Goal: Complete application form

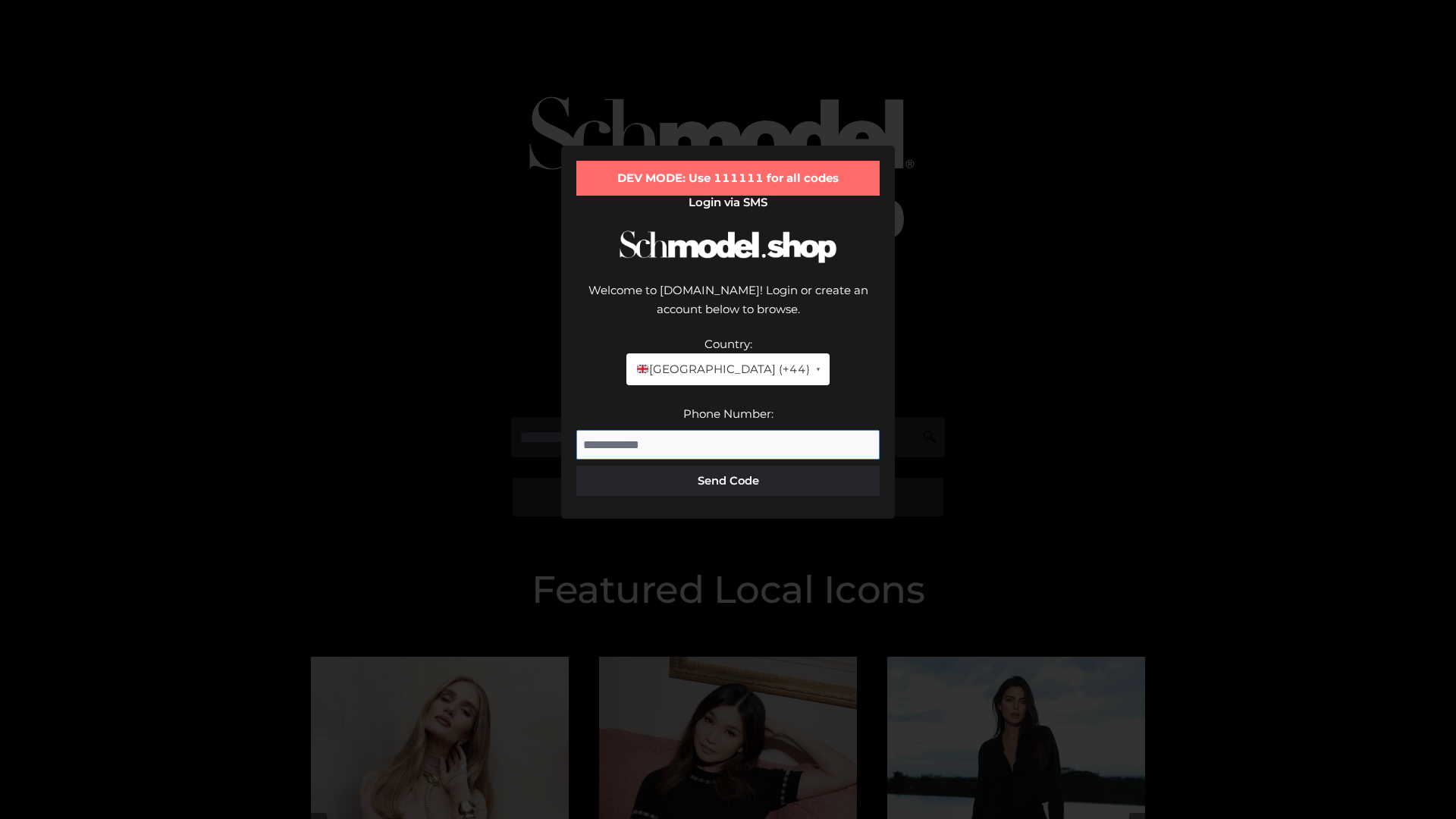
click at [728, 430] on input "Phone Number:" at bounding box center [728, 445] width 304 height 30
type input "**********"
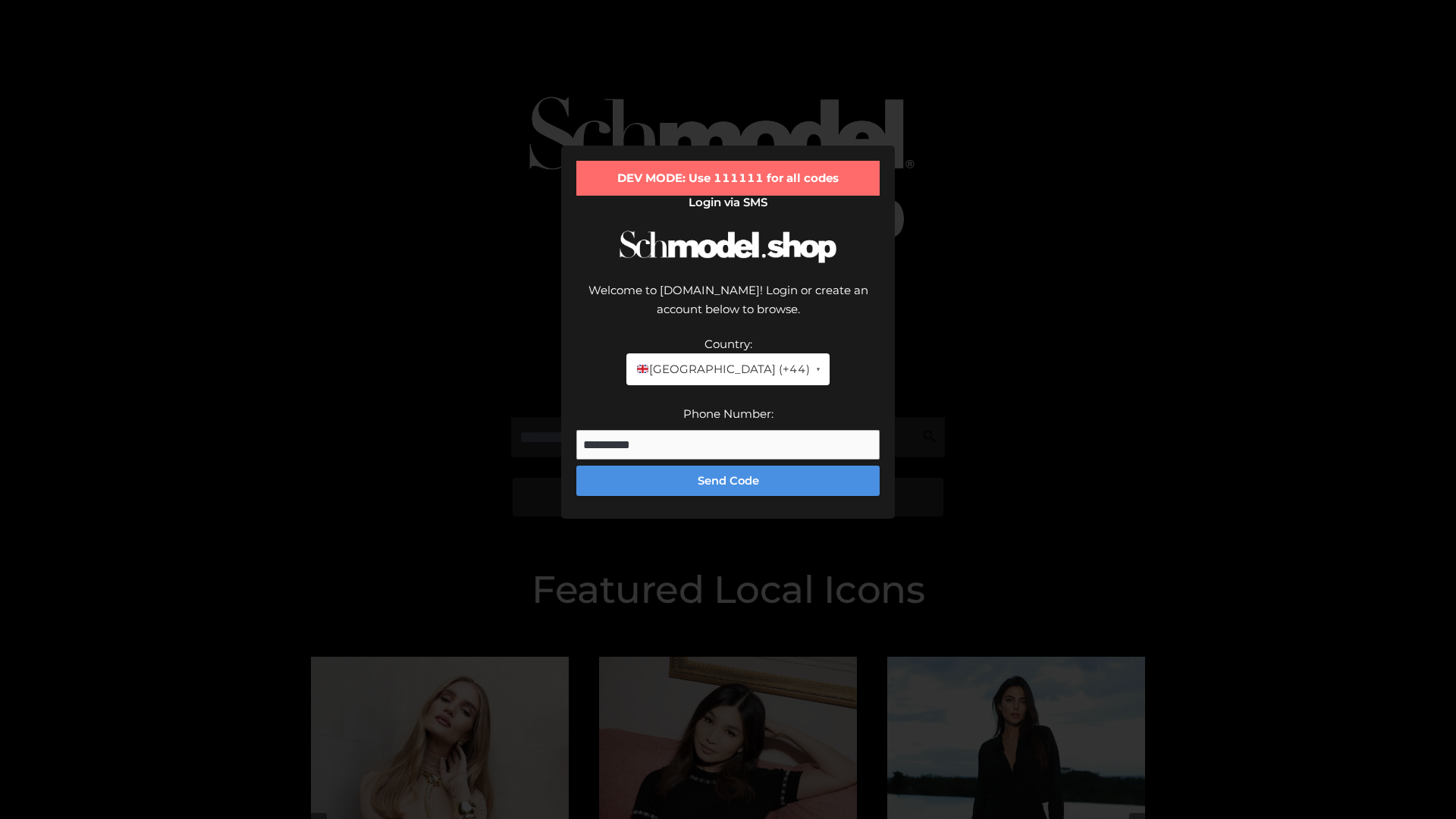
click at [728, 465] on button "Send Code" at bounding box center [728, 480] width 304 height 30
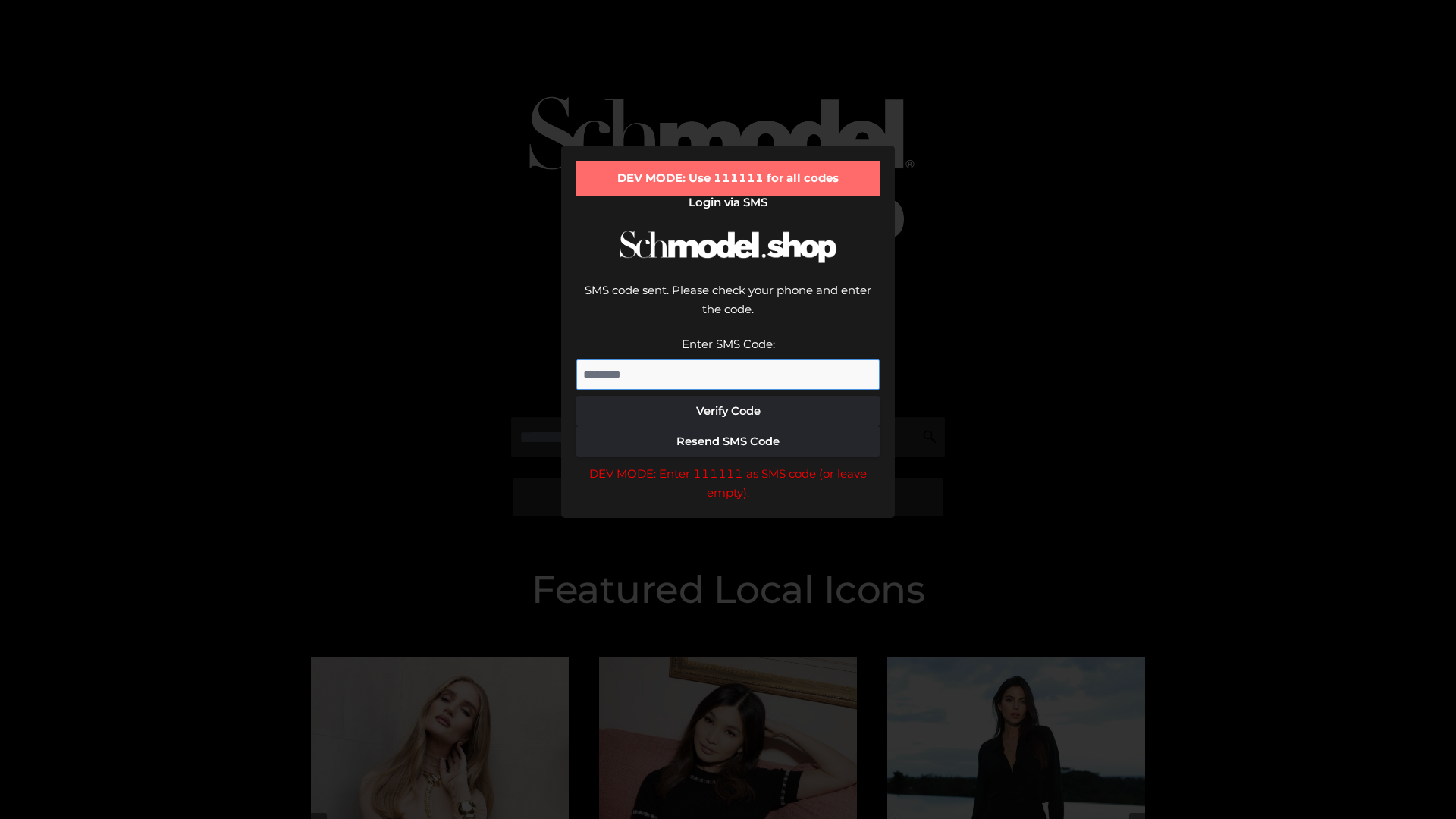
click at [728, 359] on input "Enter SMS Code:" at bounding box center [728, 374] width 304 height 30
type input "******"
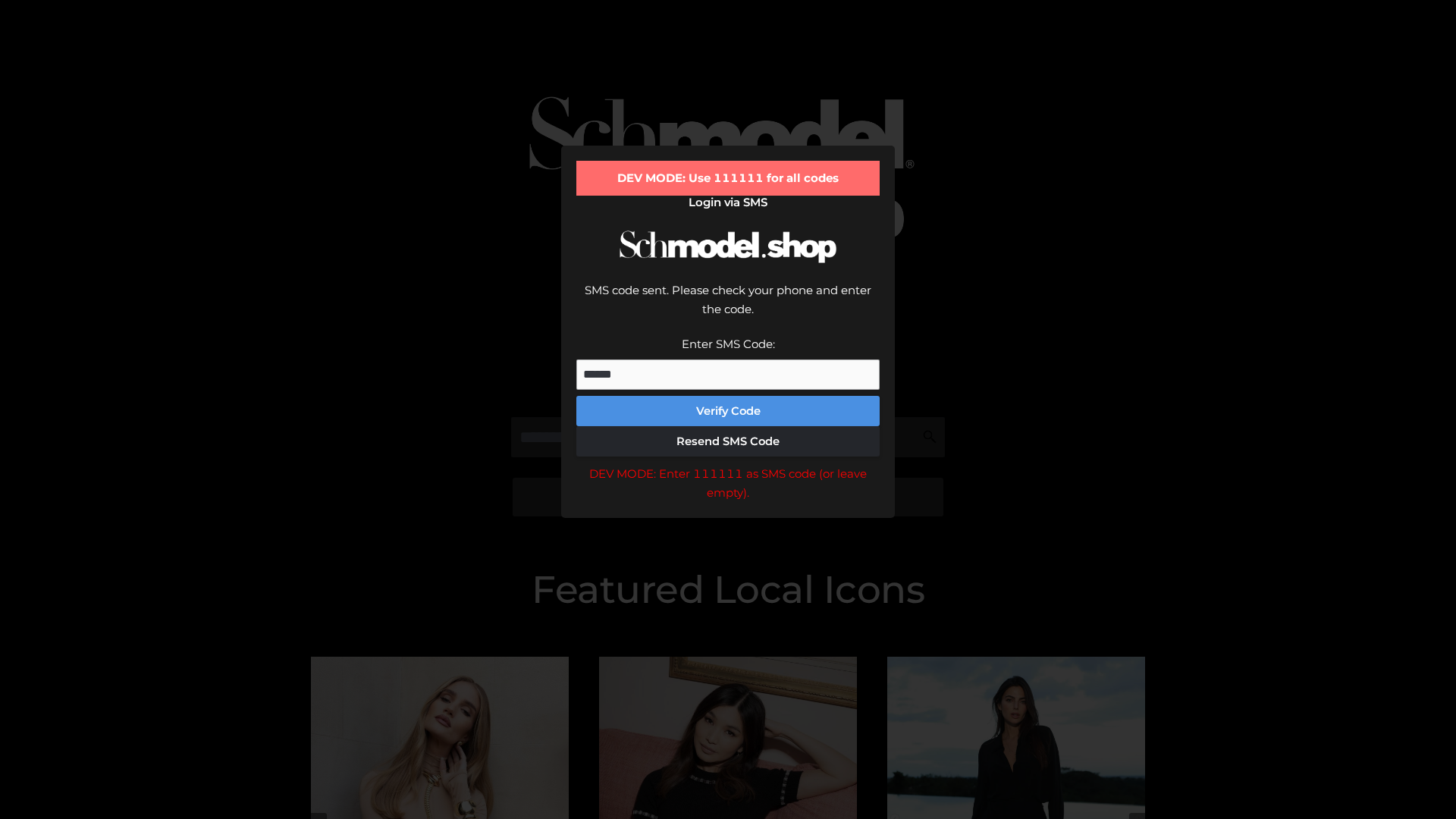
click at [728, 396] on button "Verify Code" at bounding box center [728, 411] width 304 height 30
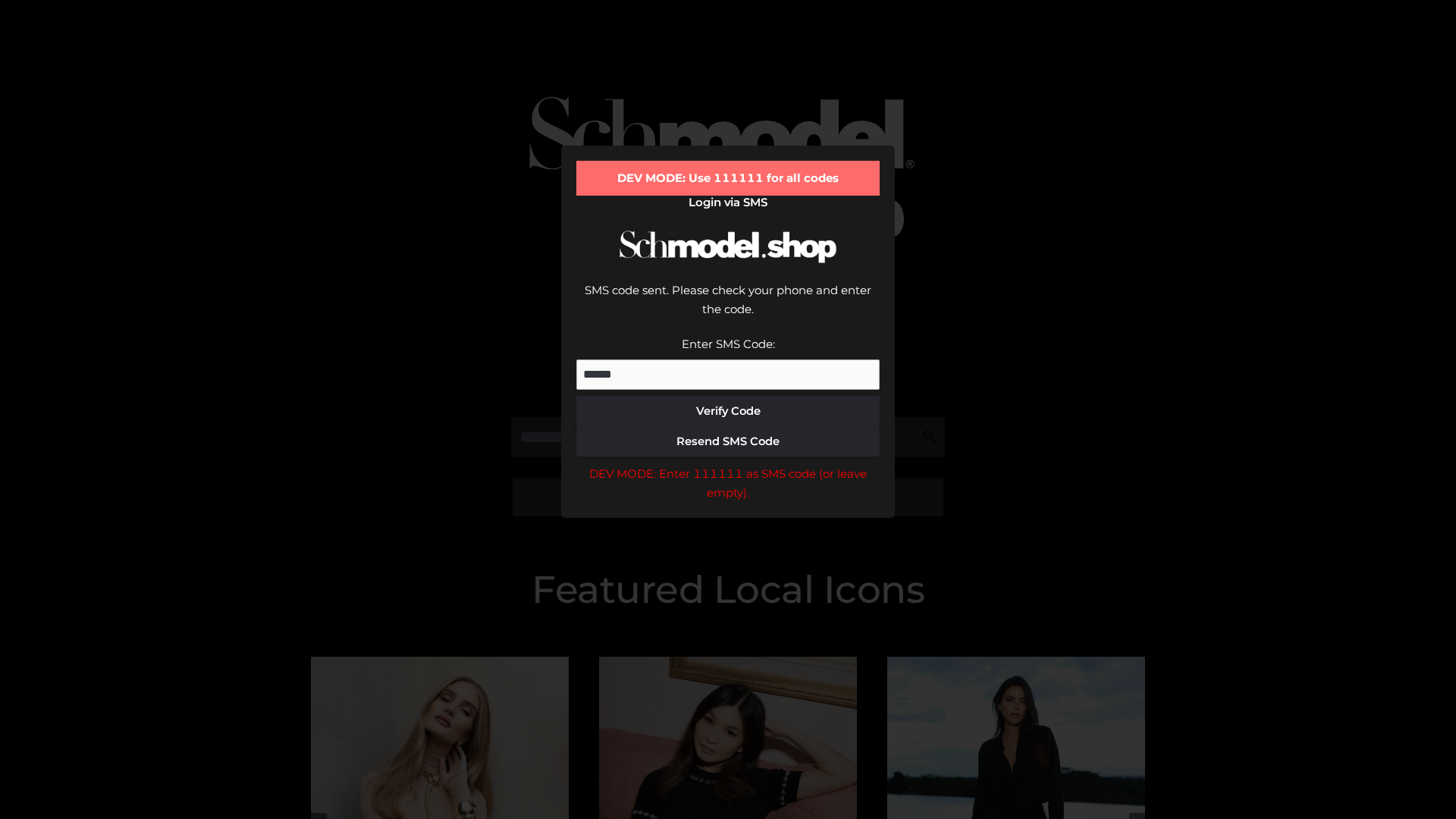
click at [728, 464] on div "DEV MODE: Enter 111111 as SMS code (or leave empty)." at bounding box center [728, 484] width 304 height 39
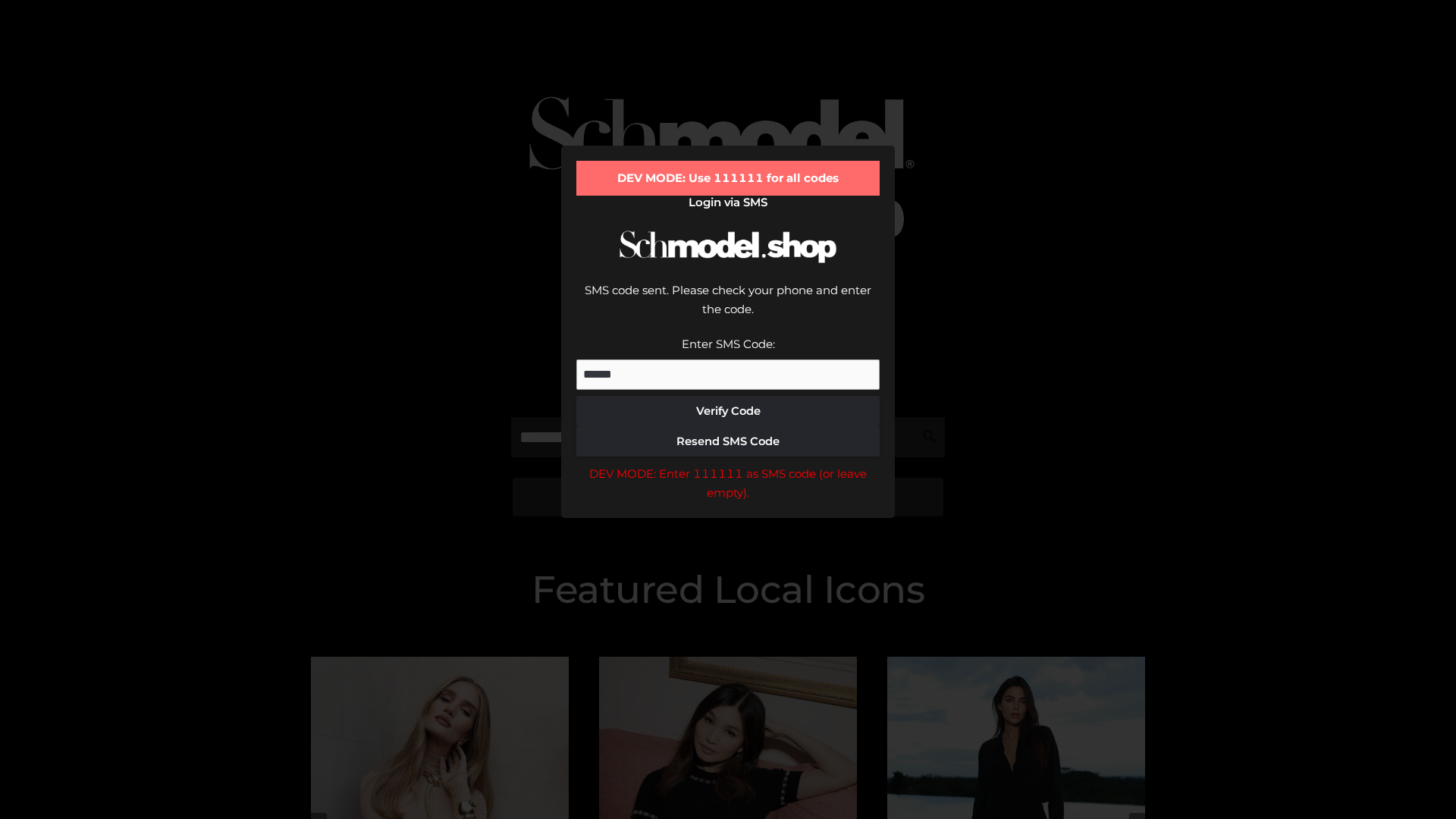
click at [728, 464] on div "DEV MODE: Enter 111111 as SMS code (or leave empty)." at bounding box center [728, 484] width 304 height 39
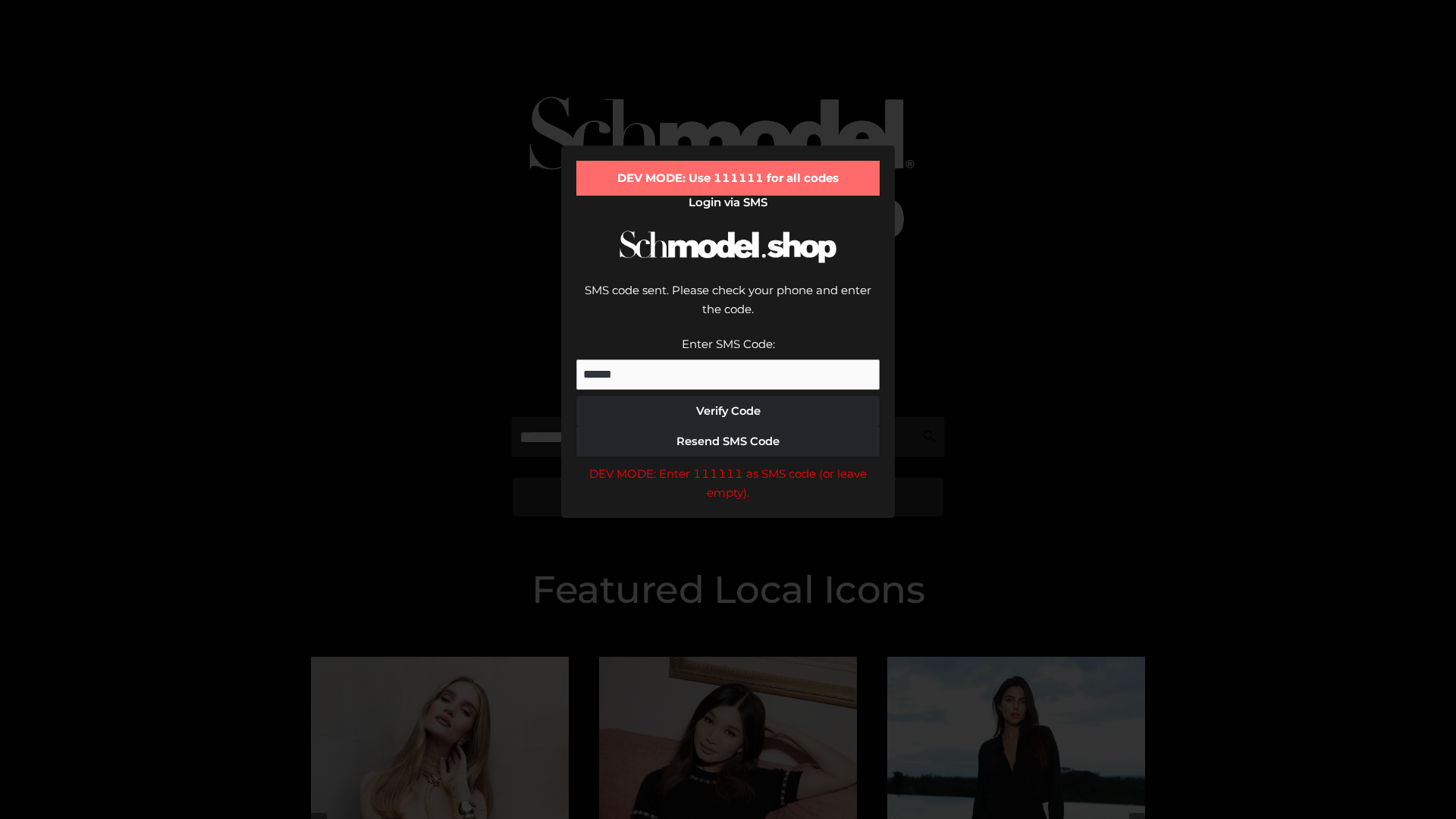
click at [728, 464] on div "DEV MODE: Enter 111111 as SMS code (or leave empty)." at bounding box center [728, 484] width 304 height 39
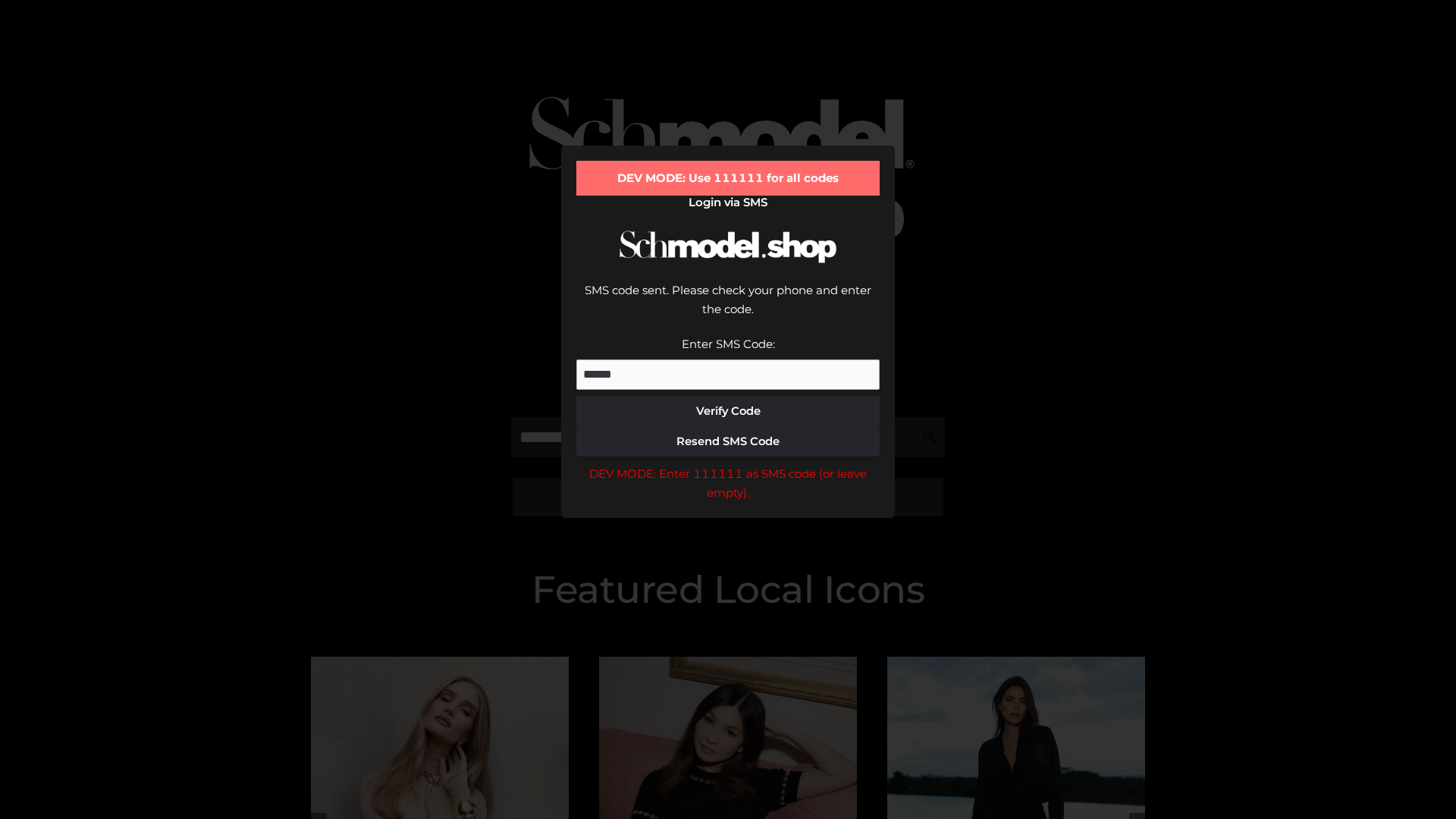
click at [728, 464] on div "DEV MODE: Enter 111111 as SMS code (or leave empty)." at bounding box center [728, 484] width 304 height 39
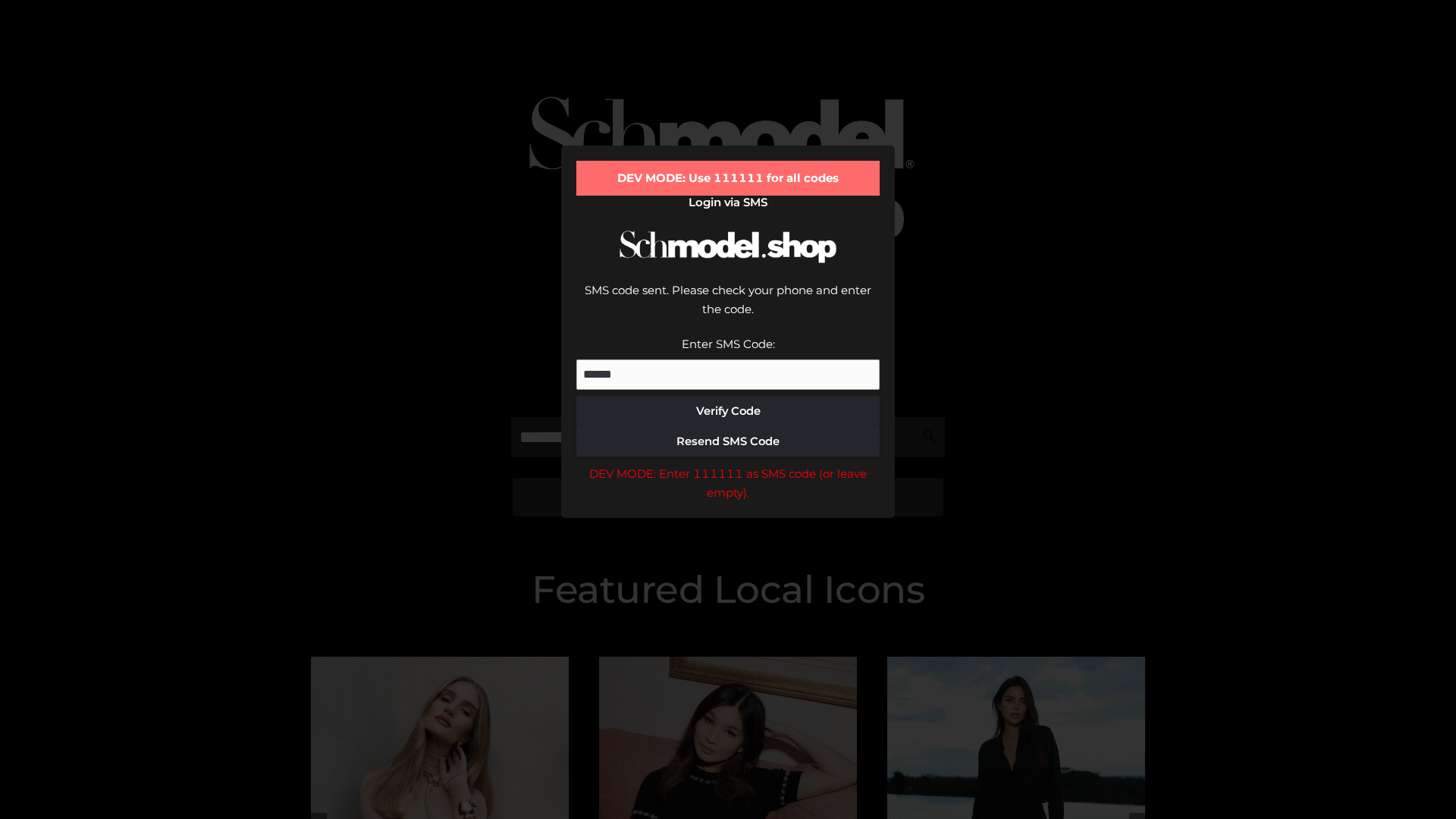
click at [728, 464] on div "DEV MODE: Enter 111111 as SMS code (or leave empty)." at bounding box center [728, 484] width 304 height 39
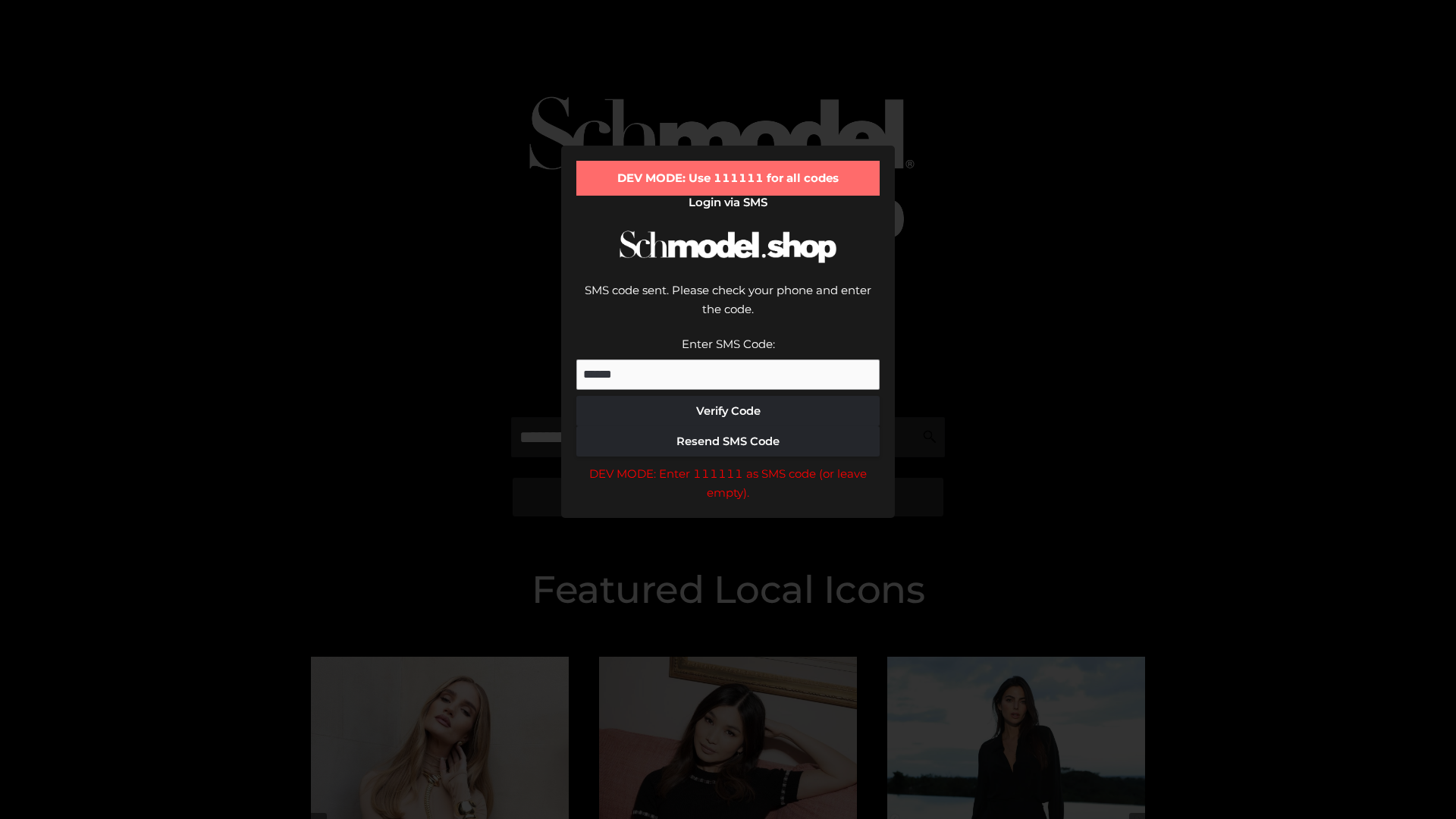
click at [728, 464] on div "DEV MODE: Enter 111111 as SMS code (or leave empty)." at bounding box center [728, 484] width 304 height 39
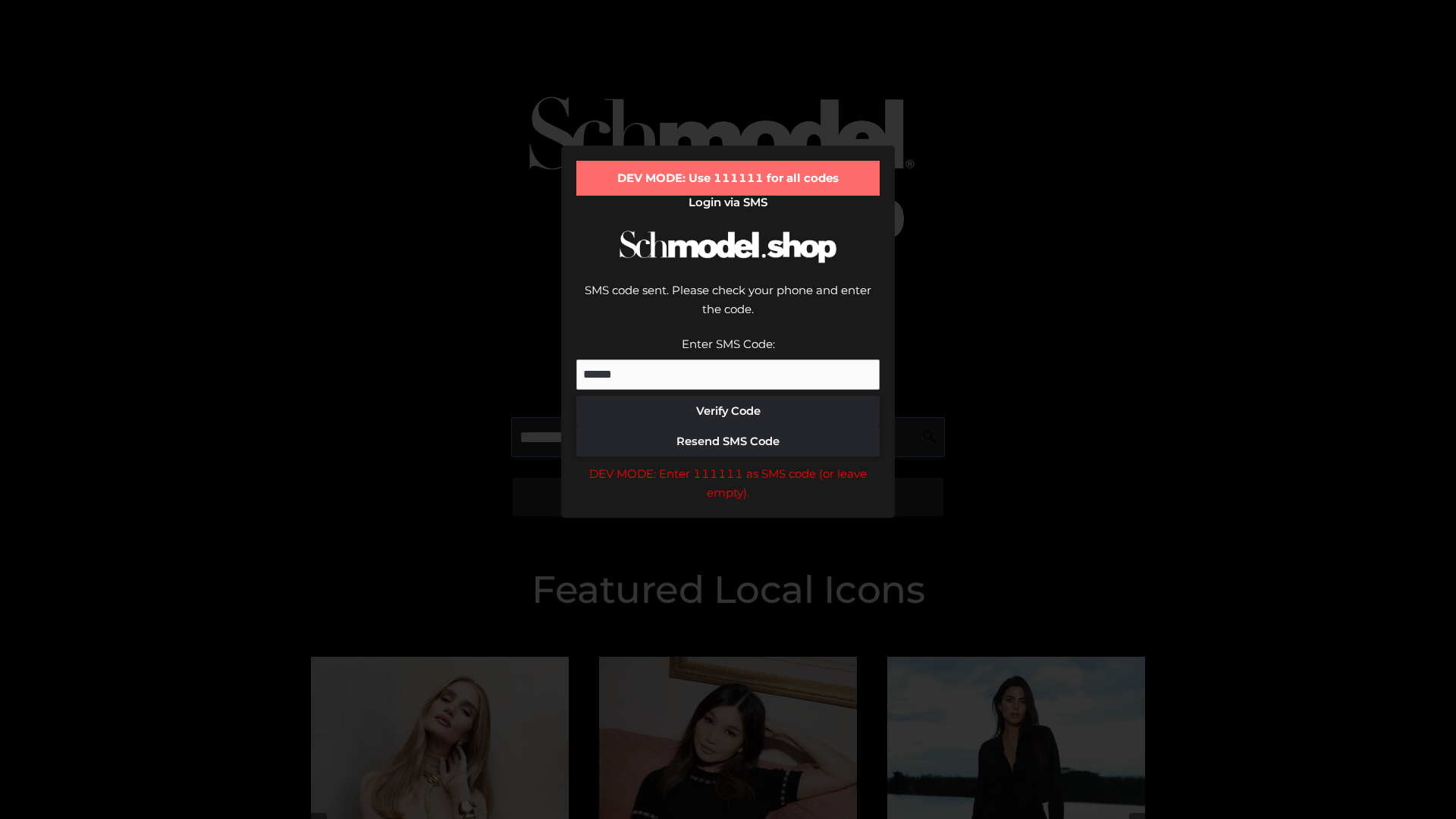
scroll to position [0, 78]
click at [728, 464] on div "DEV MODE: Enter 111111 as SMS code (or leave empty)." at bounding box center [728, 484] width 304 height 39
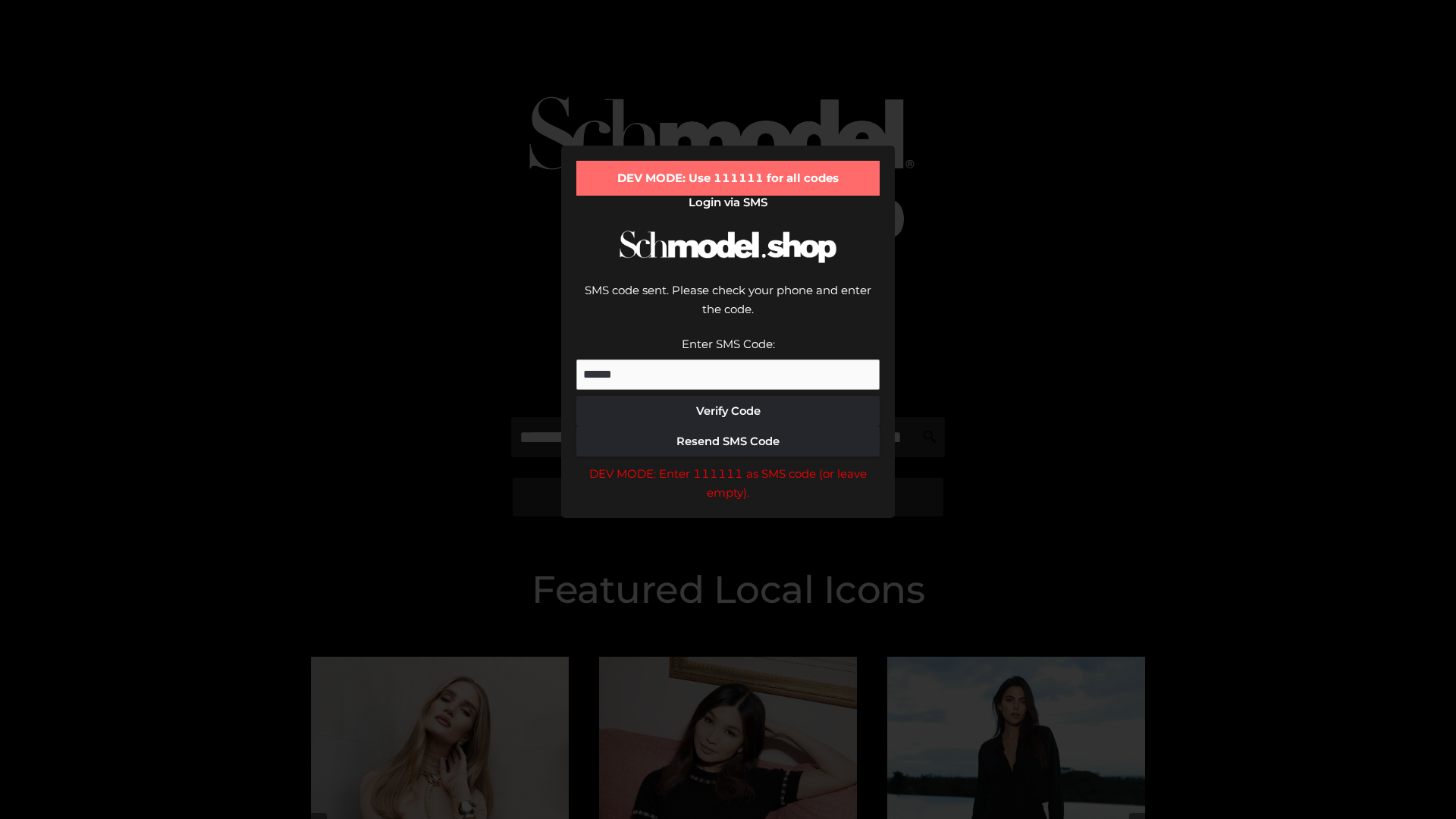
click at [728, 464] on div "DEV MODE: Enter 111111 as SMS code (or leave empty)." at bounding box center [728, 484] width 304 height 39
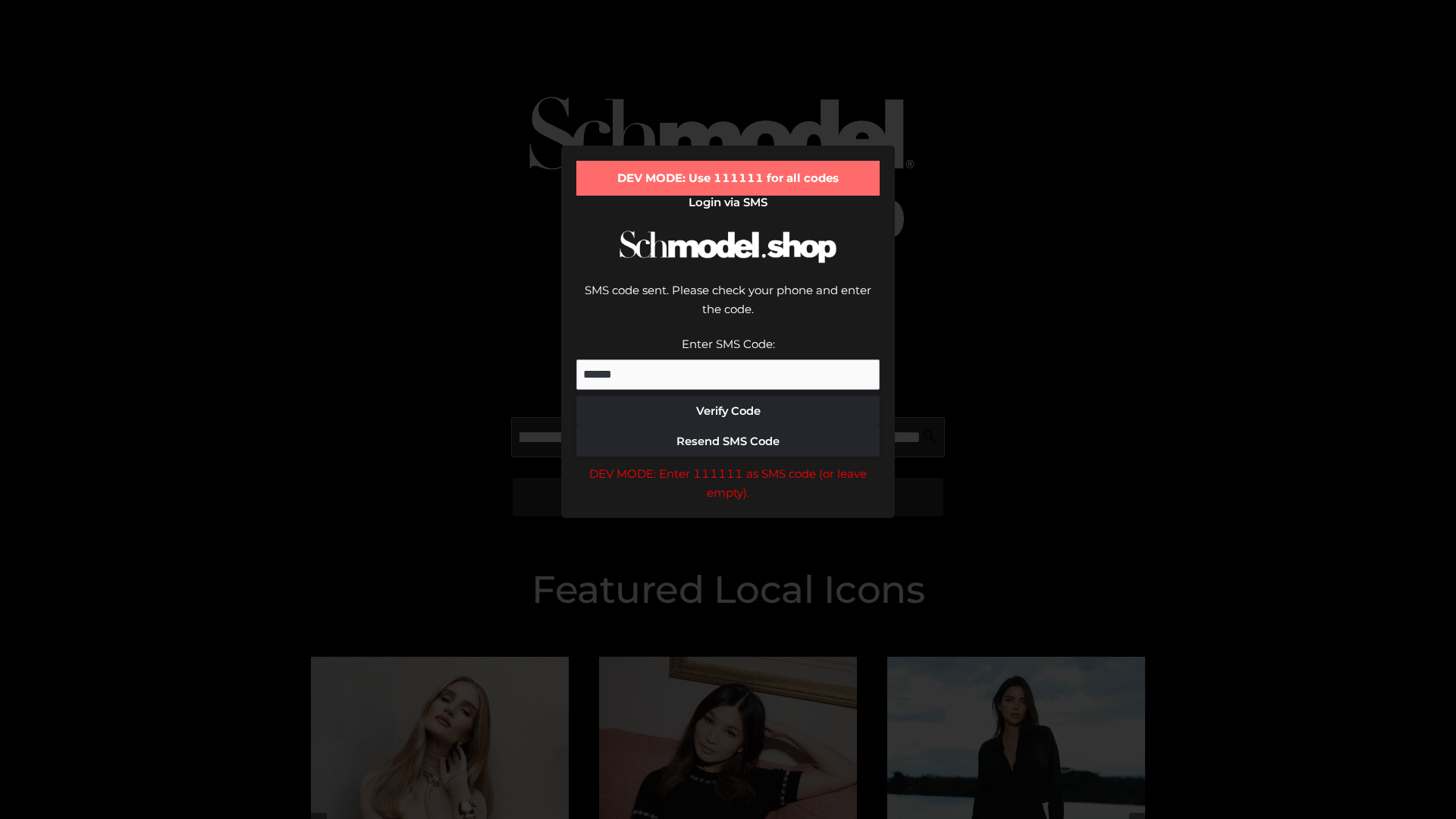
scroll to position [0, 165]
click at [728, 464] on div "DEV MODE: Enter 111111 as SMS code (or leave empty)." at bounding box center [728, 484] width 304 height 39
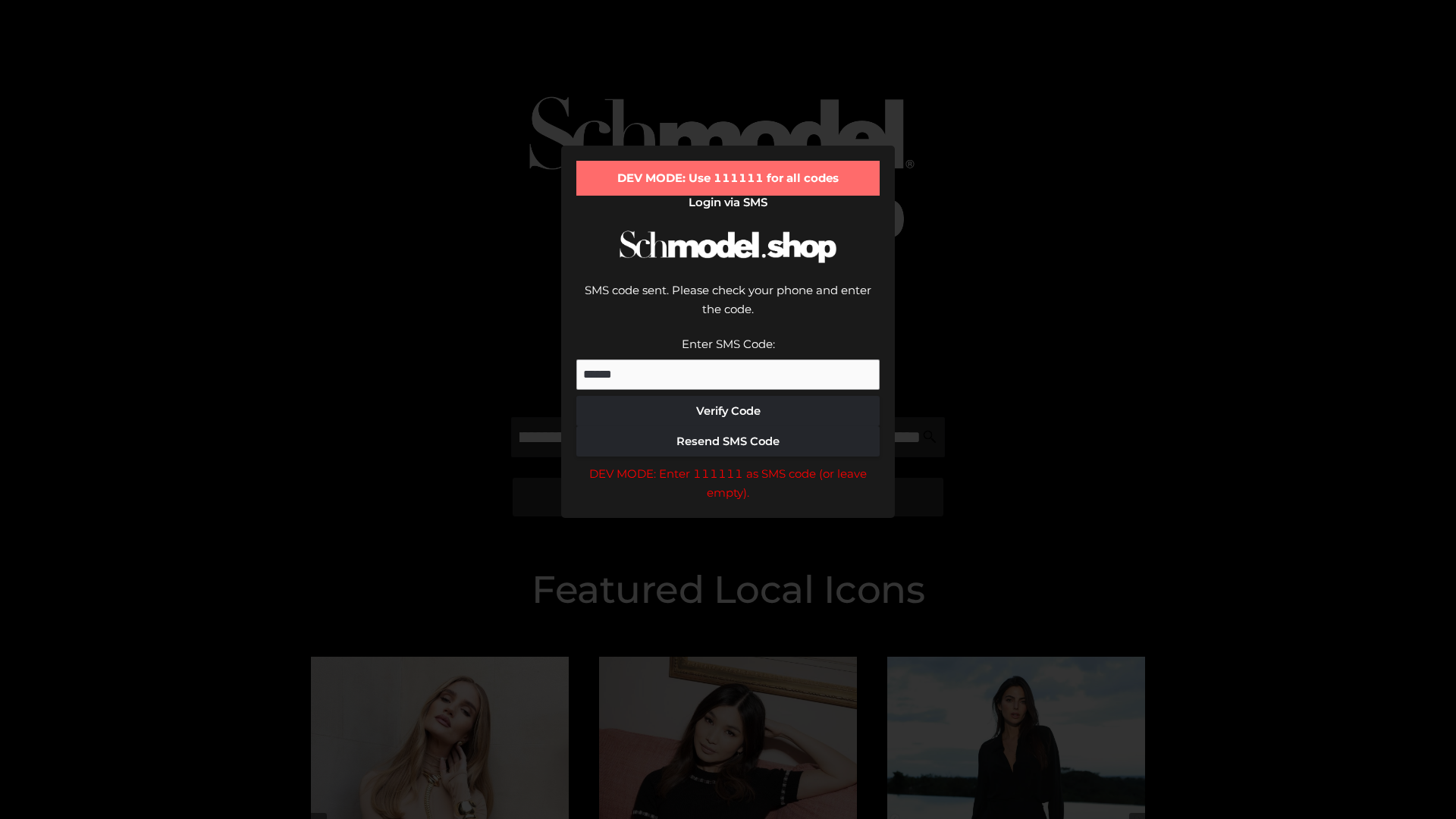
click at [728, 464] on div "DEV MODE: Enter 111111 as SMS code (or leave empty)." at bounding box center [728, 484] width 304 height 39
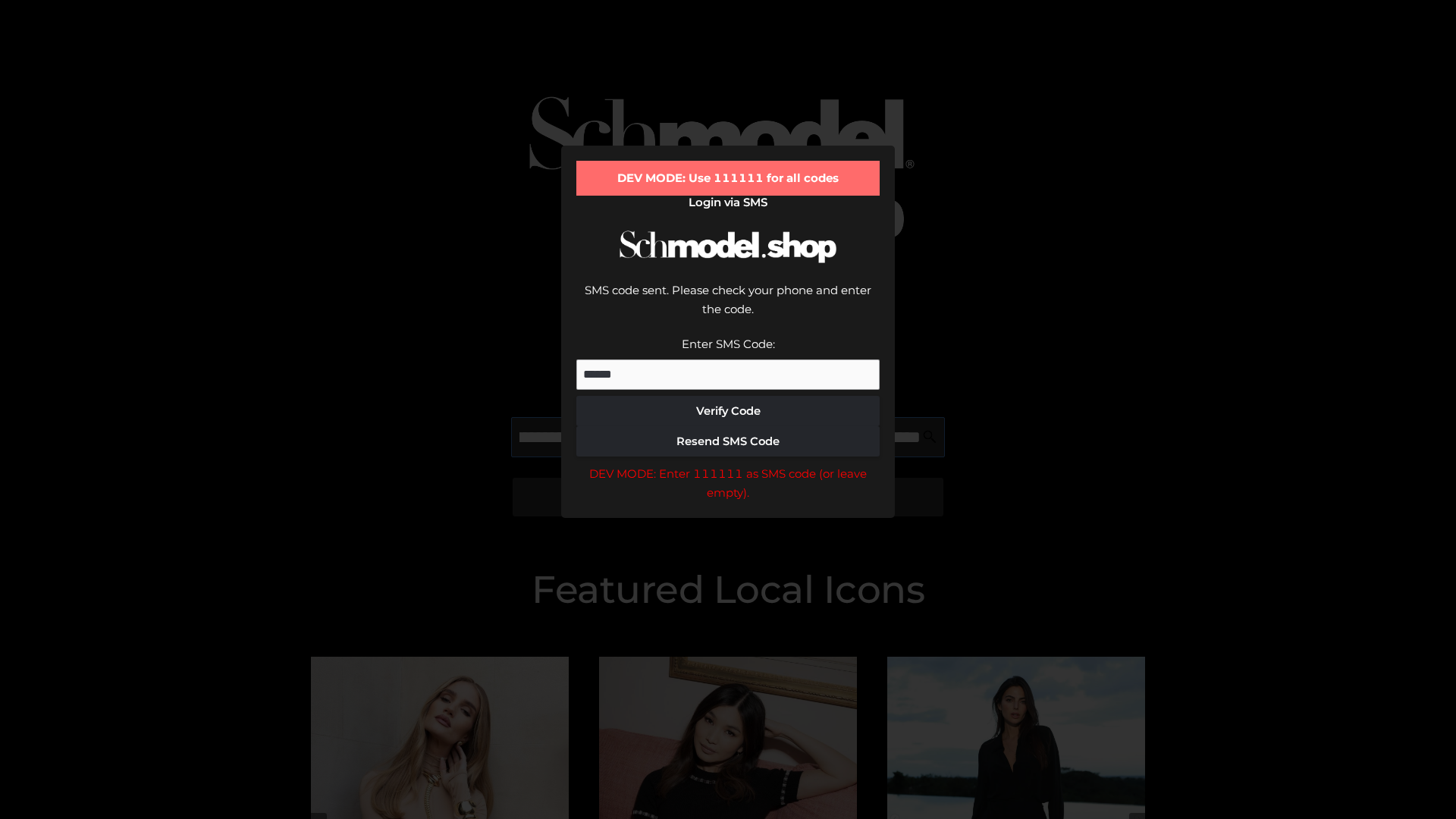
scroll to position [0, 257]
click at [728, 464] on div "DEV MODE: Enter 111111 as SMS code (or leave empty)." at bounding box center [728, 484] width 304 height 39
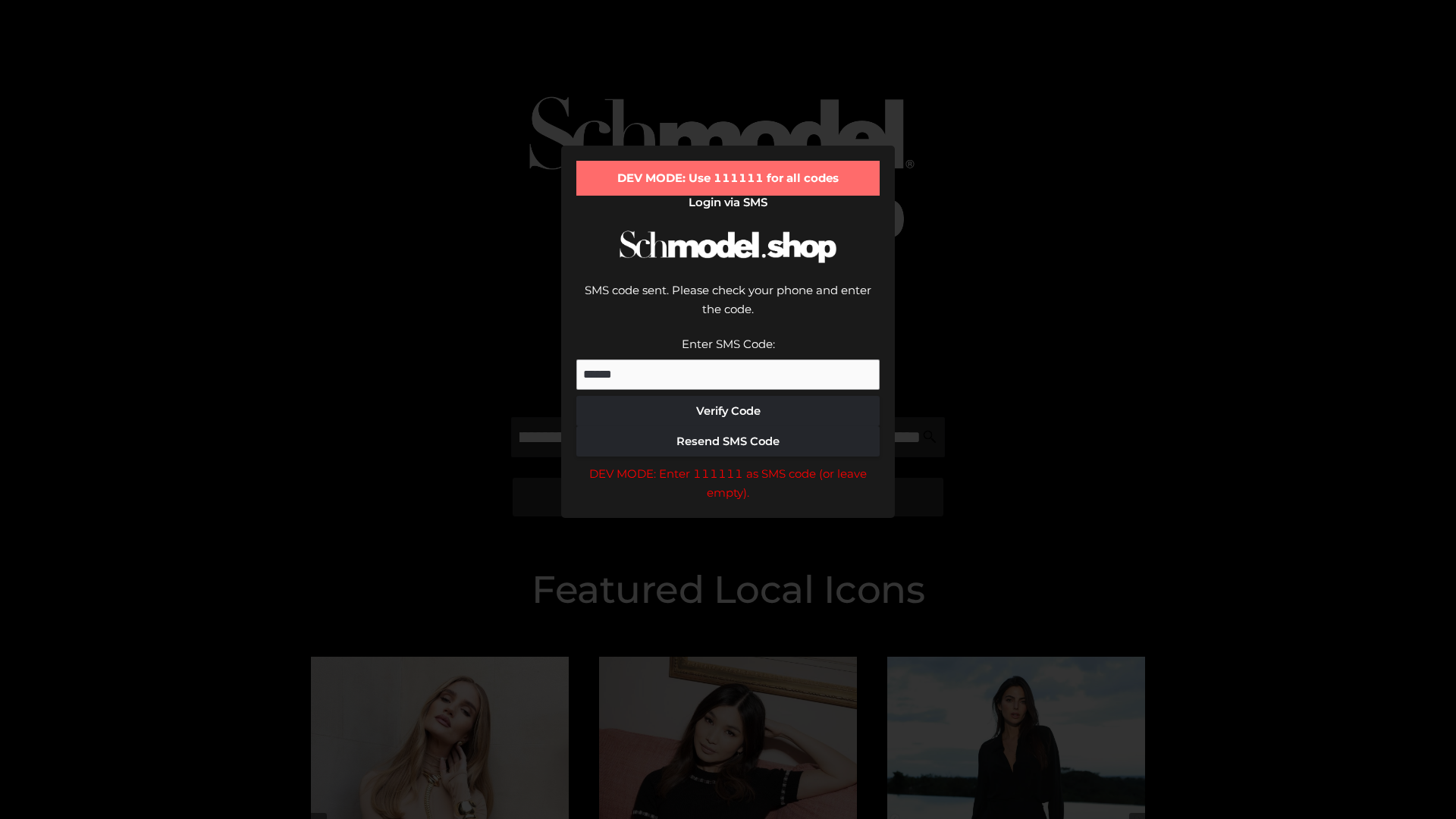
click at [728, 464] on div "DEV MODE: Enter 111111 as SMS code (or leave empty)." at bounding box center [728, 484] width 304 height 39
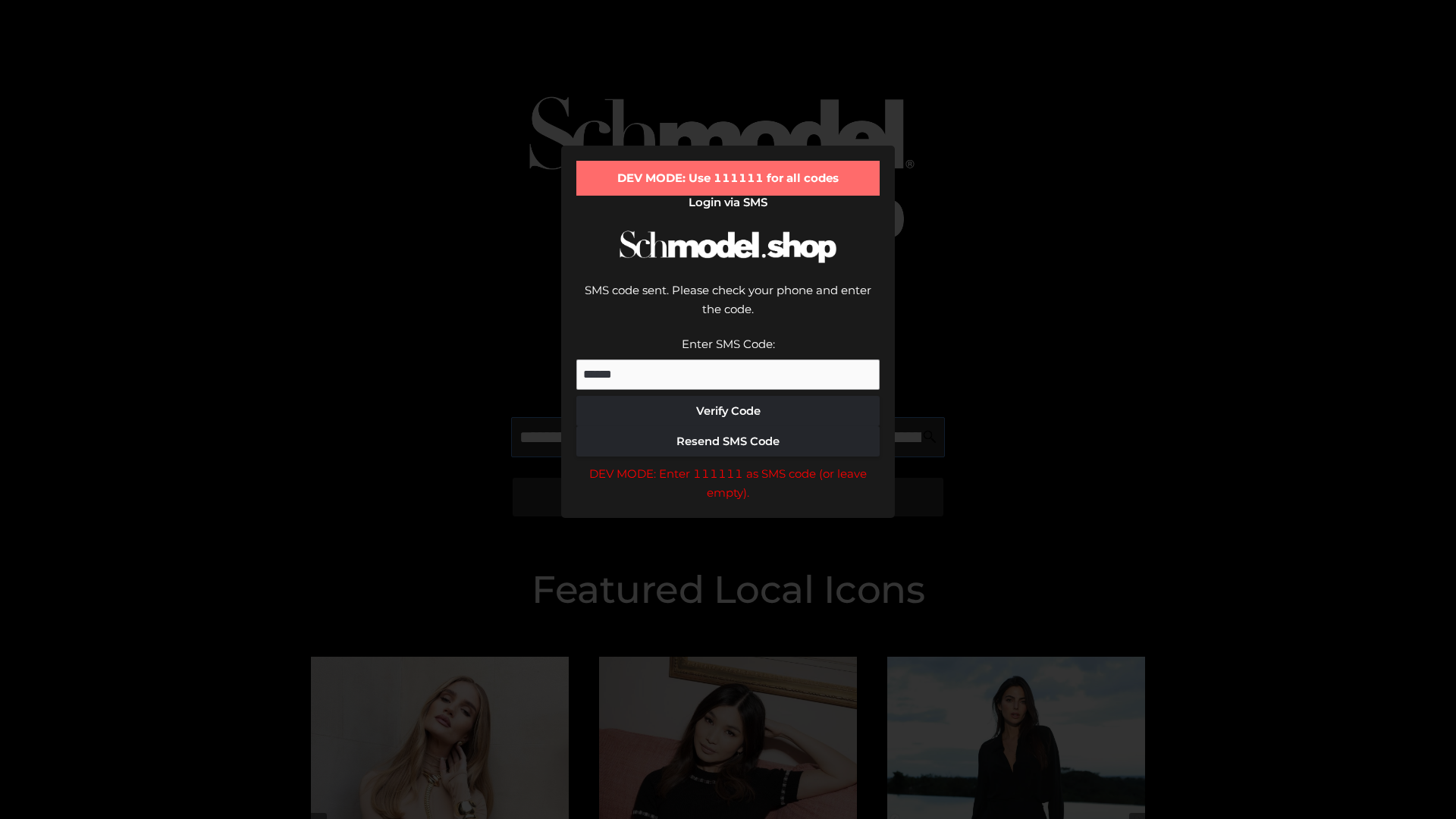
scroll to position [0, 342]
type input "**********"
